Goal: Task Accomplishment & Management: Complete application form

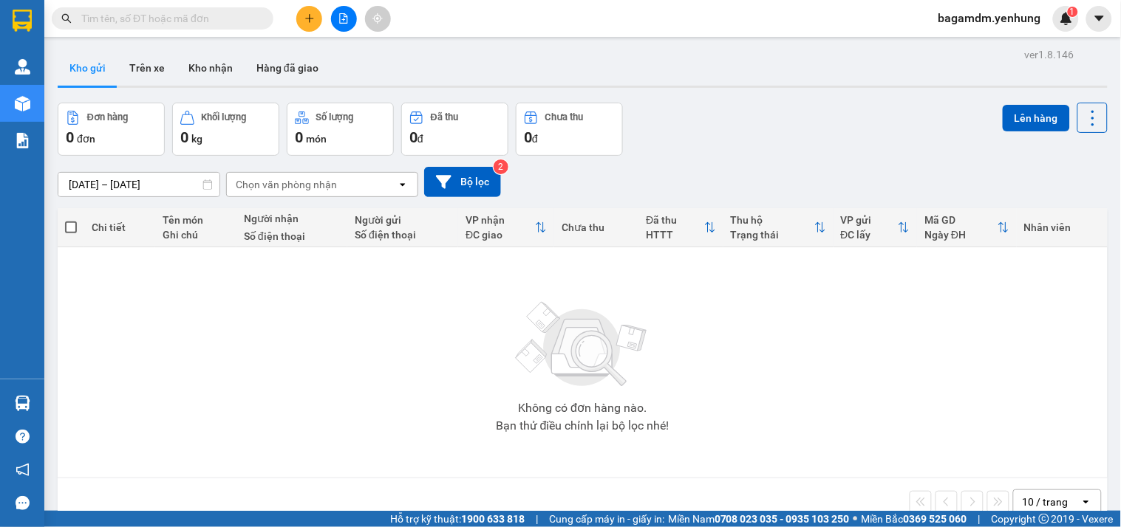
click at [304, 13] on icon "plus" at bounding box center [309, 18] width 10 height 10
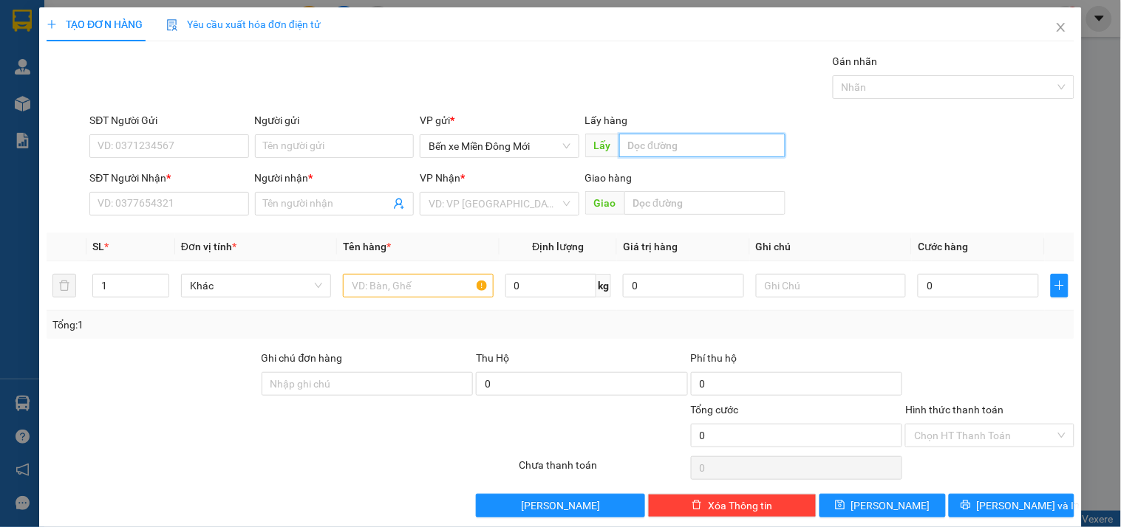
click at [654, 138] on input "text" at bounding box center [702, 146] width 166 height 24
type input "ngọc điệp"
type input "0945624061"
type input "TẤN"
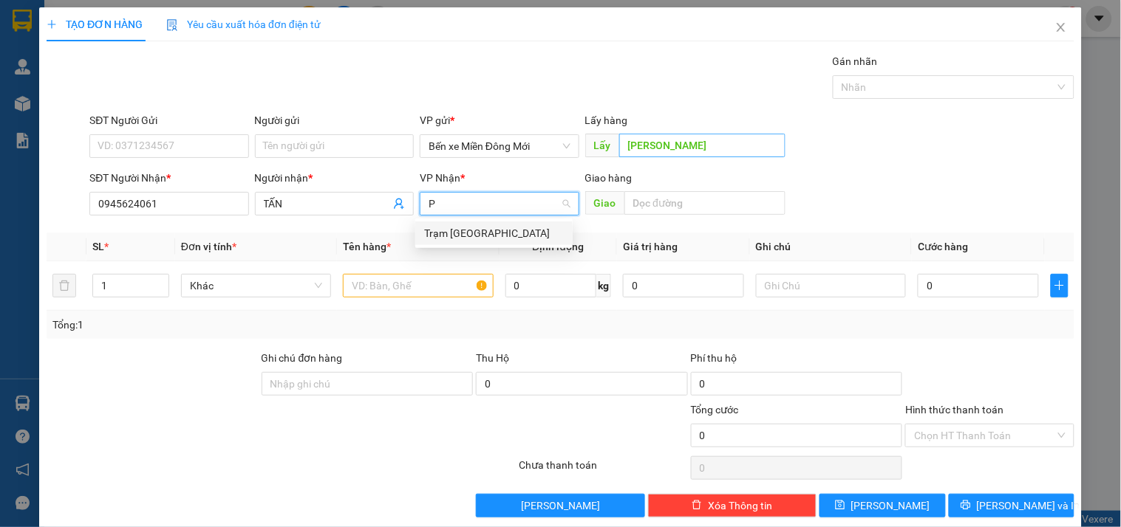
type input "PT"
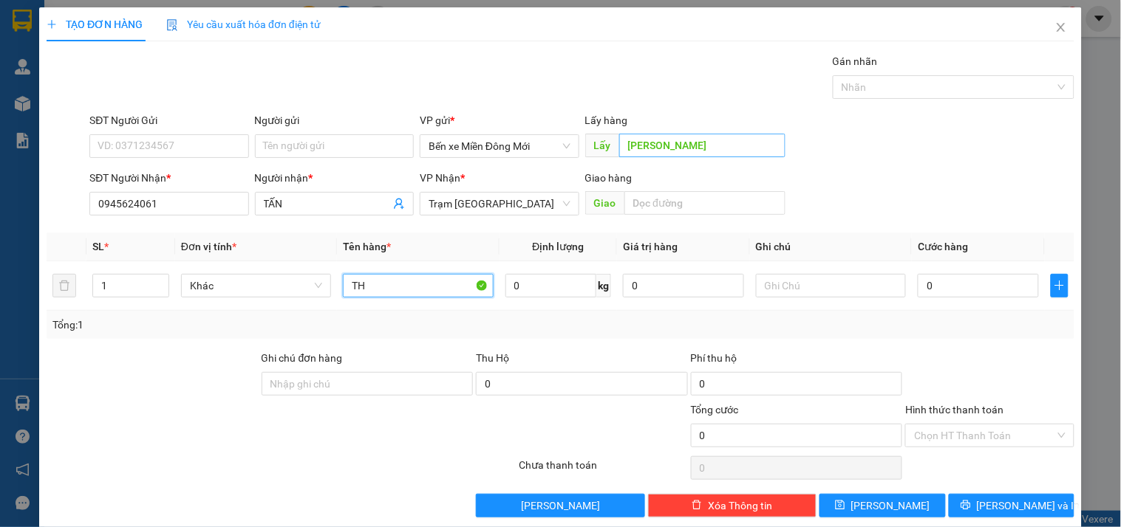
type input "TH"
type input "XE 97"
type input "1"
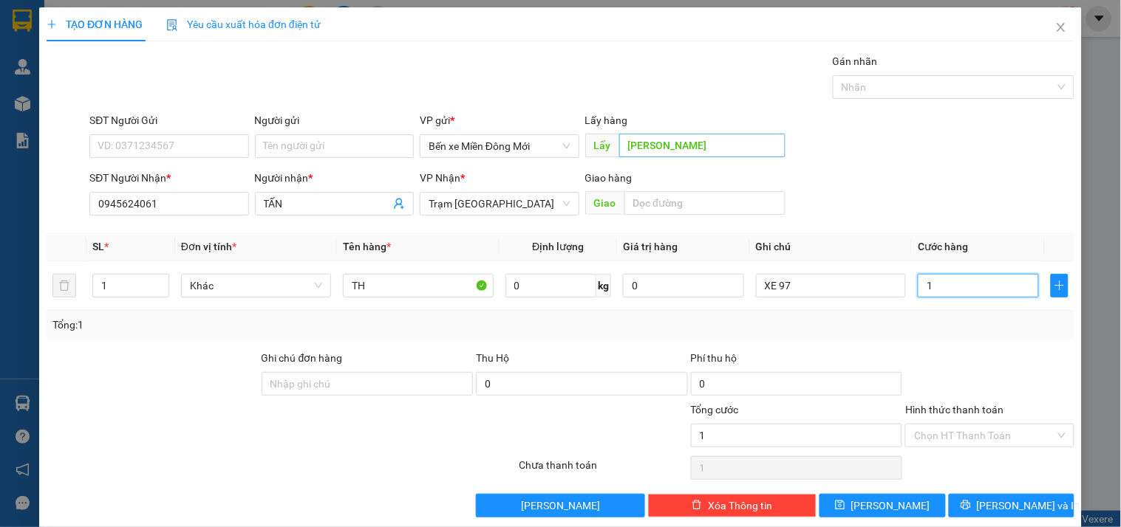
type input "10"
type input "100"
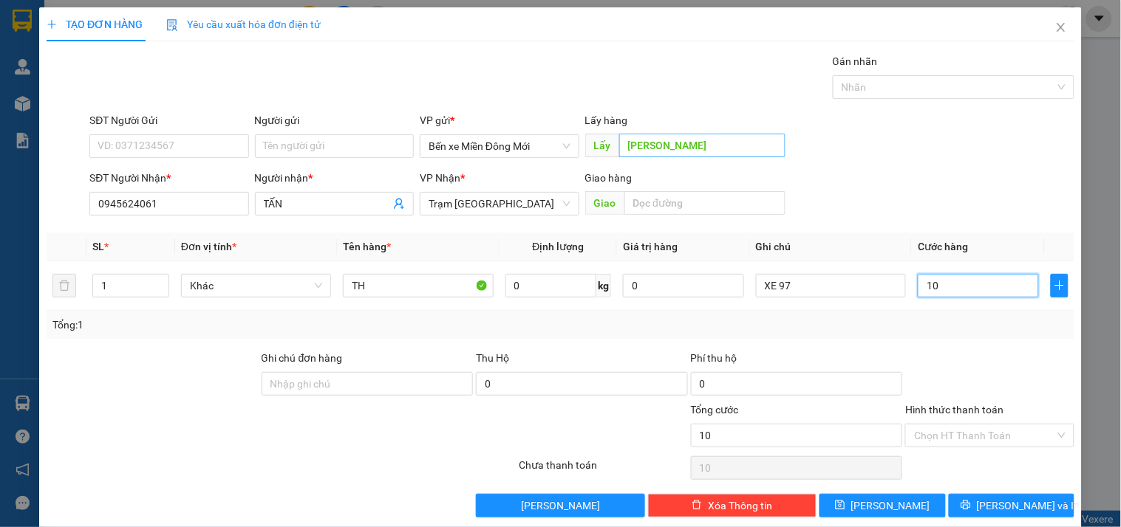
type input "100"
type input "100.000"
click at [920, 521] on div "TẠO ĐƠN HÀNG Yêu cầu xuất hóa đơn điện tử Transit Pickup Surcharge Ids Transit …" at bounding box center [560, 267] width 1042 height 521
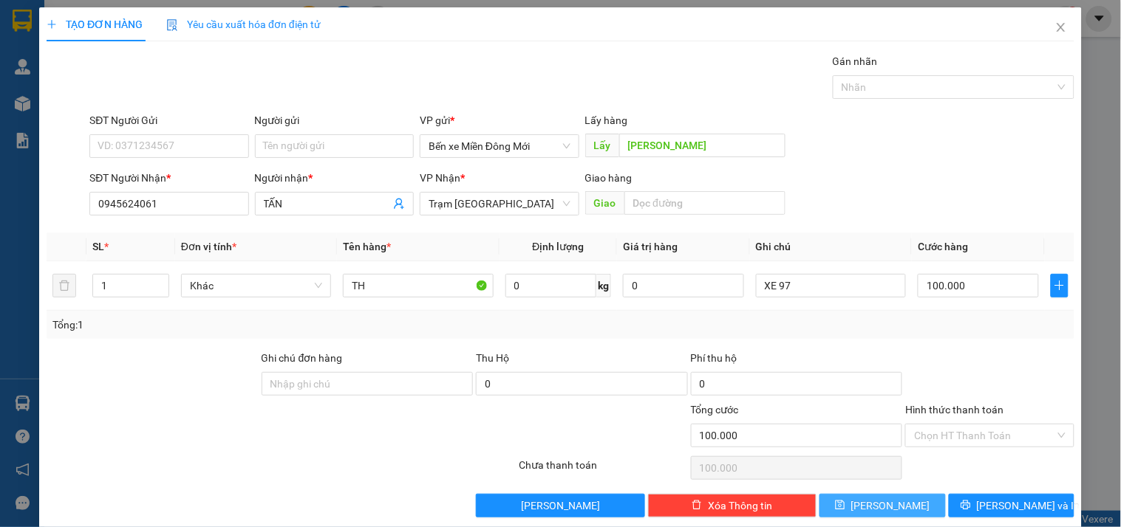
click at [917, 515] on button "Lưu" at bounding box center [882, 506] width 126 height 24
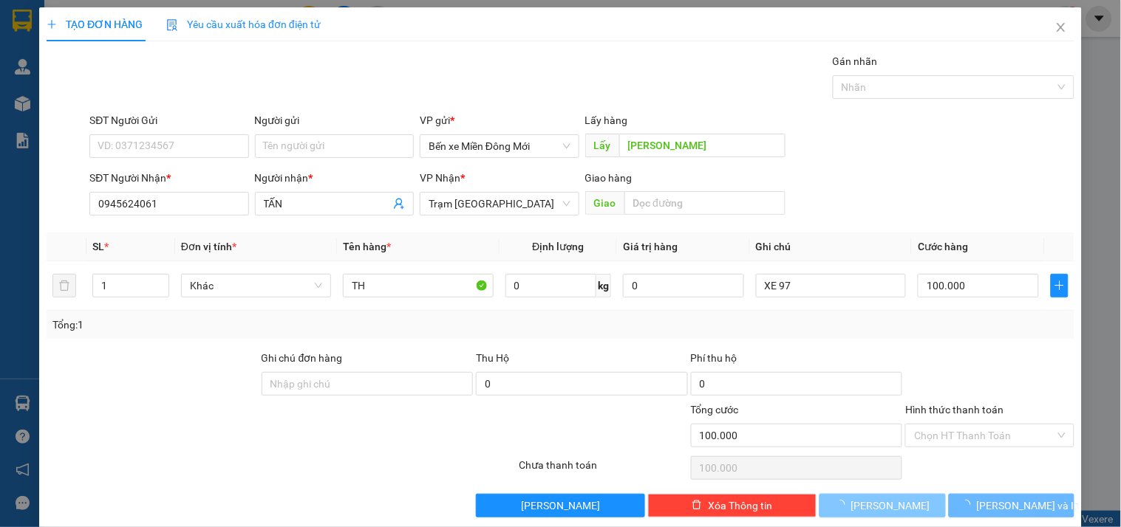
type input "0"
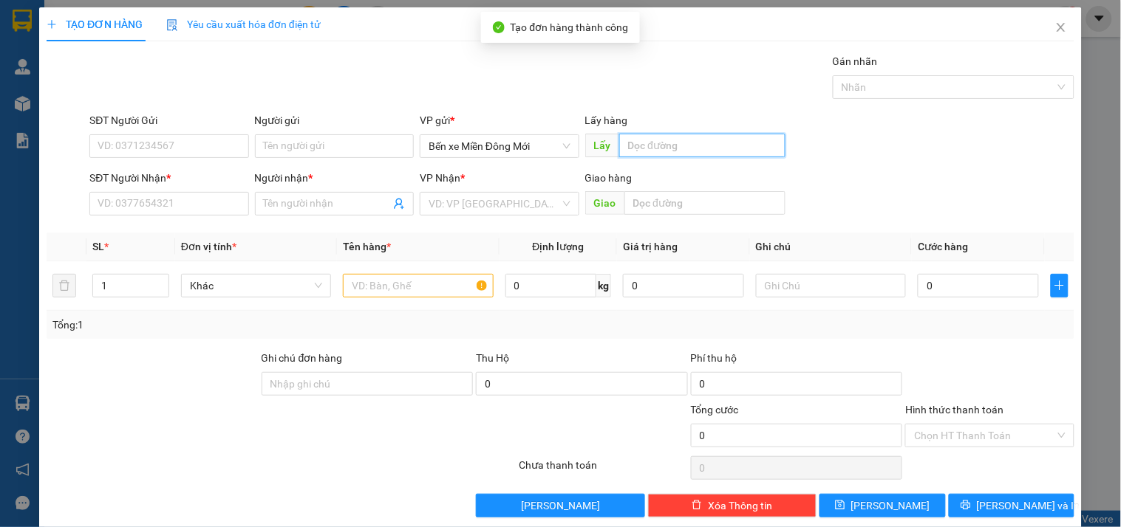
click at [699, 144] on input "text" at bounding box center [702, 146] width 166 height 24
type input "BẾN CAM"
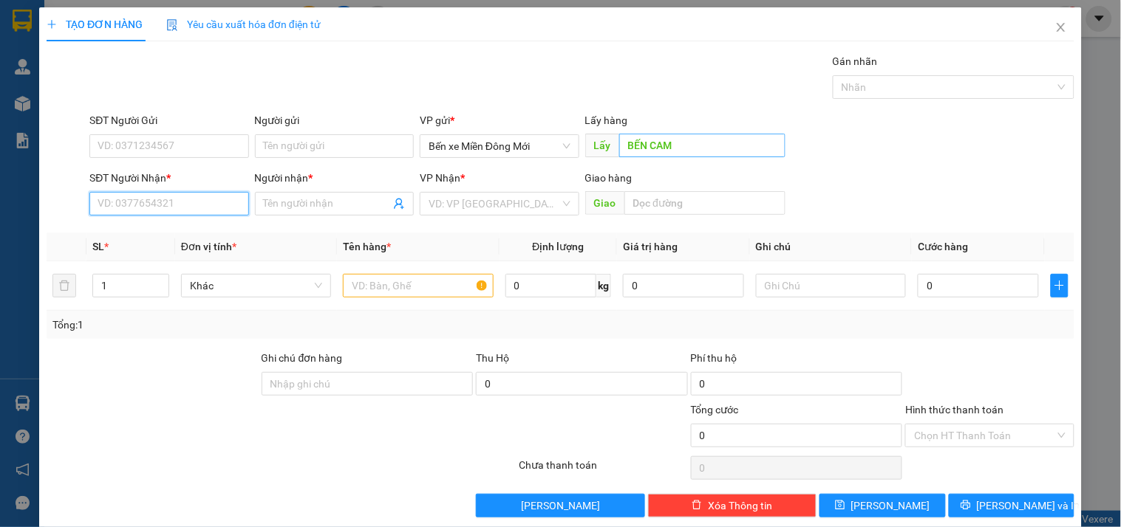
type input "9"
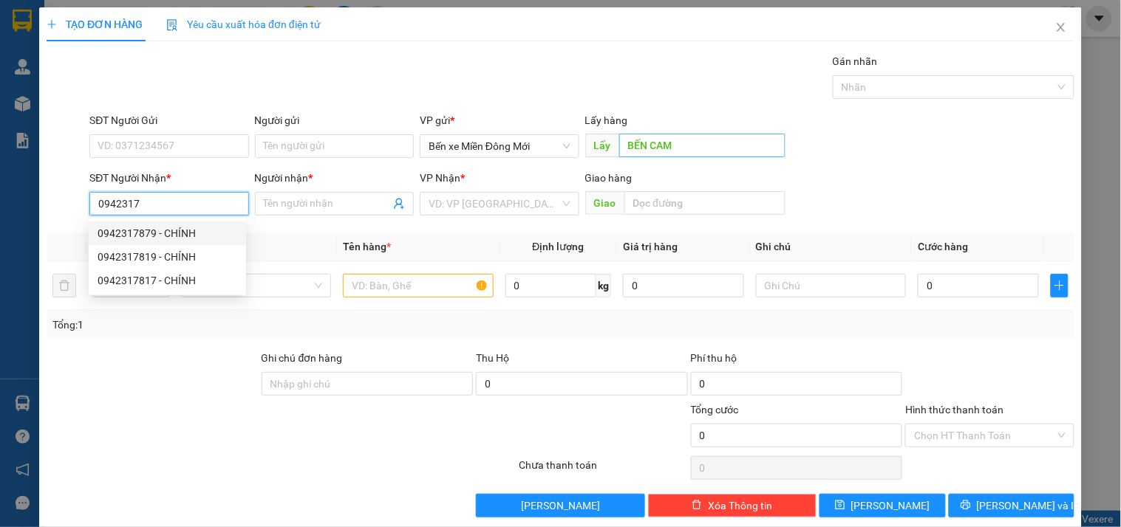
type input "0942317879"
type input "CHÍNH"
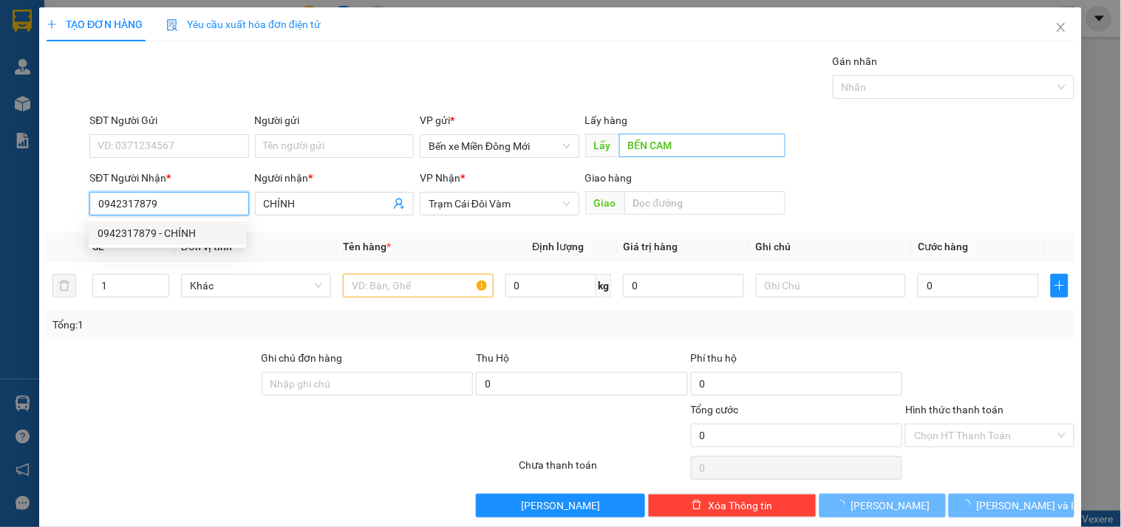
type input "0942317879"
type input "70.000"
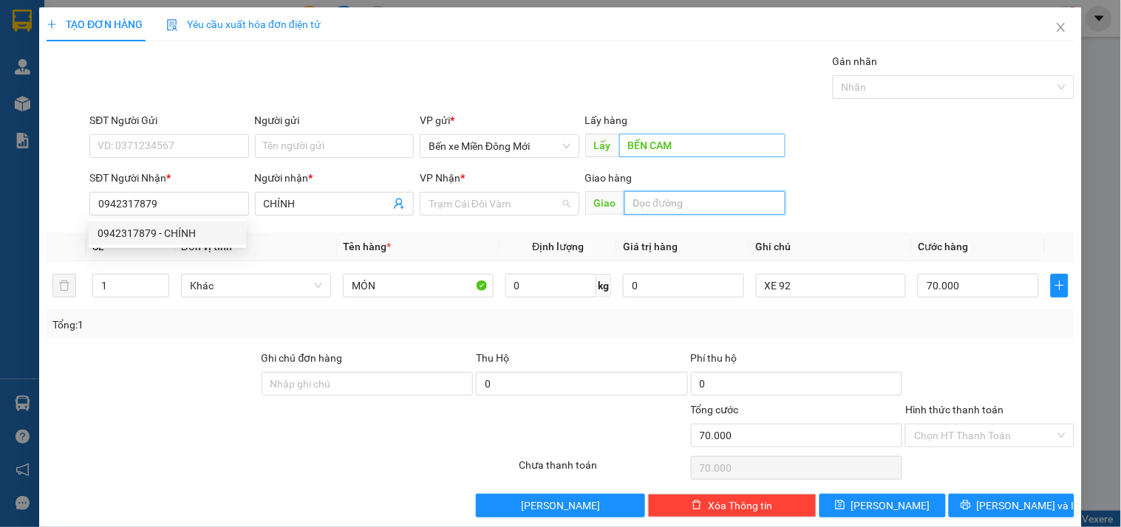
scroll to position [94, 0]
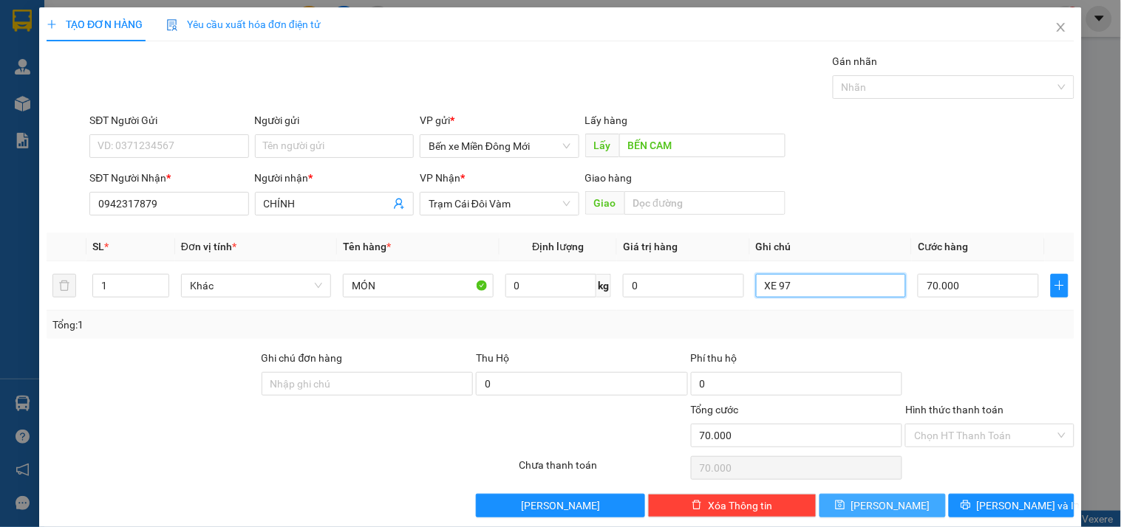
type input "XE 97"
click at [894, 499] on button "Lưu" at bounding box center [882, 506] width 126 height 24
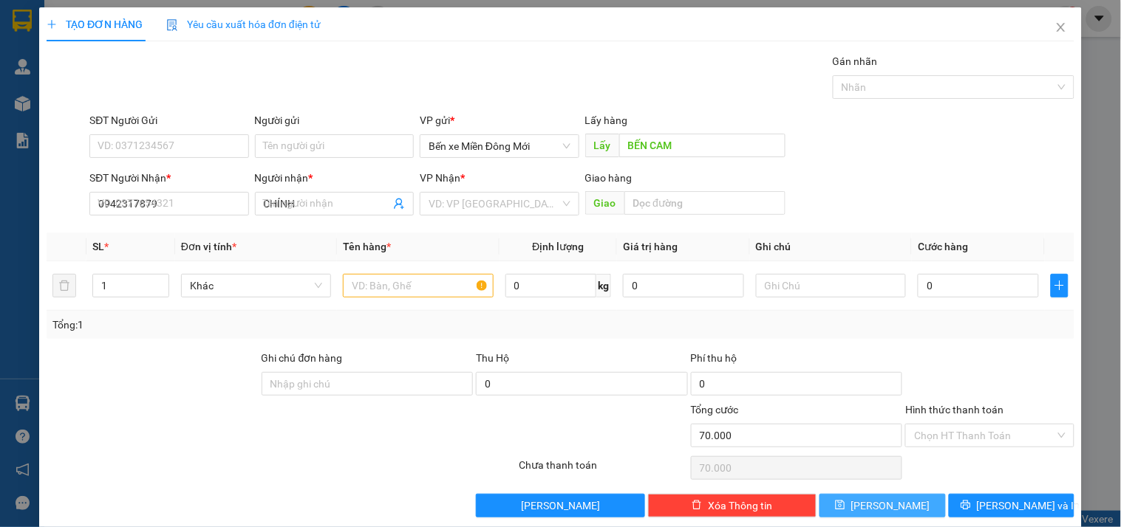
type input "0"
